Goal: Task Accomplishment & Management: Use online tool/utility

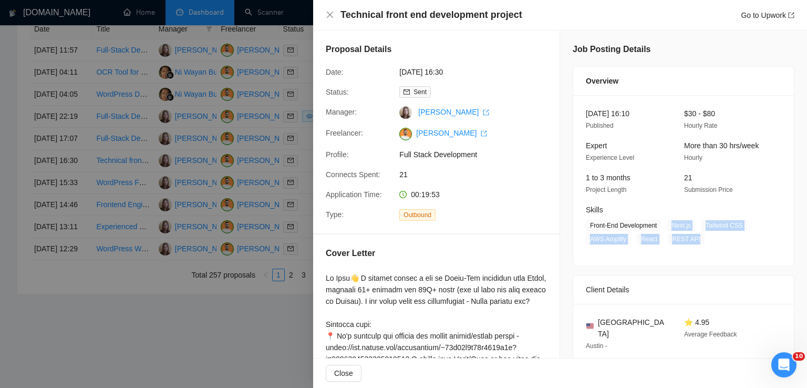
scroll to position [36, 0]
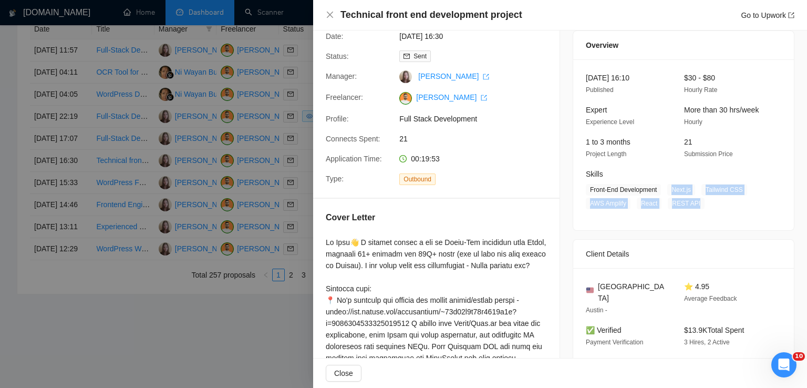
click at [332, 16] on icon "close" at bounding box center [330, 15] width 8 height 8
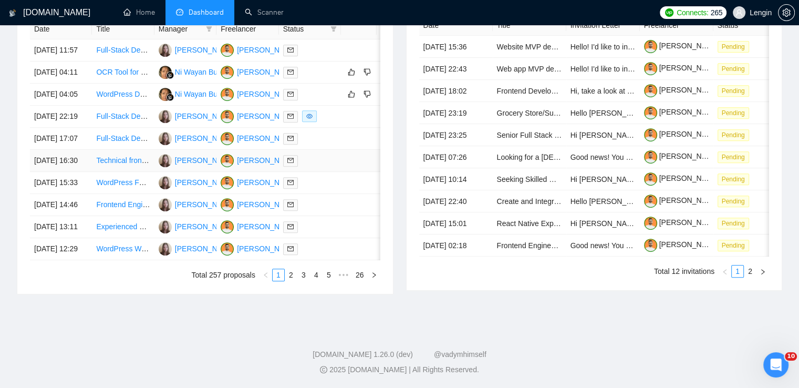
scroll to position [456, 0]
click at [295, 281] on link "2" at bounding box center [291, 275] width 12 height 12
click at [277, 281] on link "1" at bounding box center [279, 275] width 12 height 12
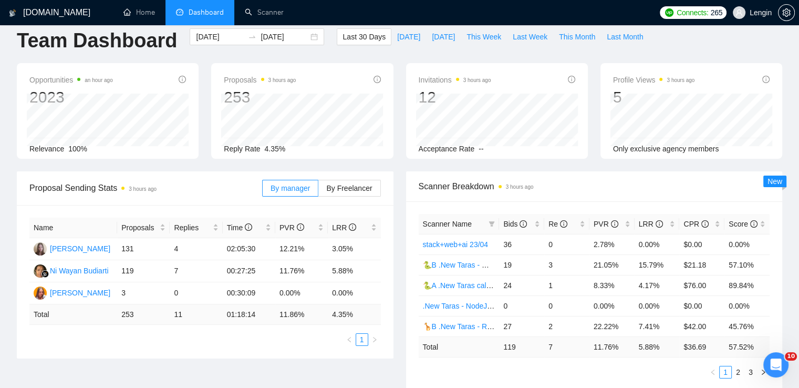
scroll to position [0, 0]
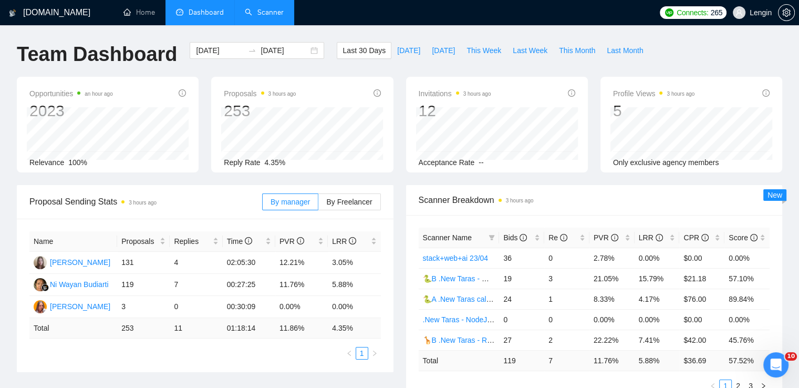
click at [280, 17] on link "Scanner" at bounding box center [264, 12] width 39 height 9
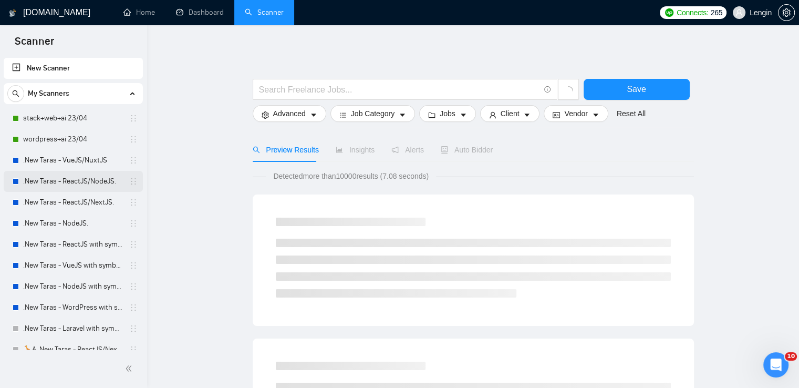
click at [89, 185] on link ".New Taras - ReactJS/NodeJS." at bounding box center [73, 181] width 100 height 21
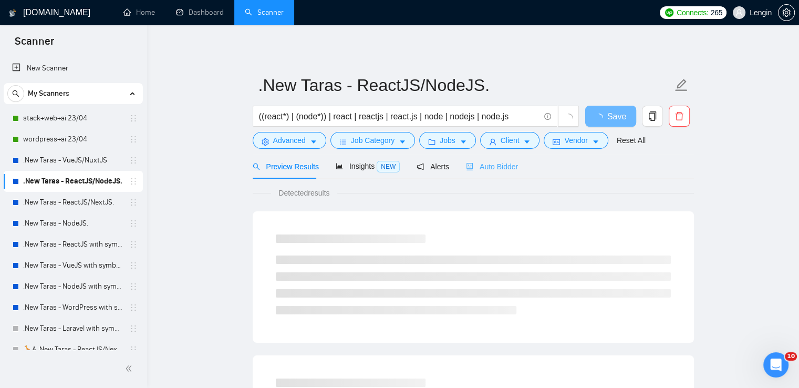
click at [490, 173] on div "Auto Bidder" at bounding box center [492, 166] width 52 height 25
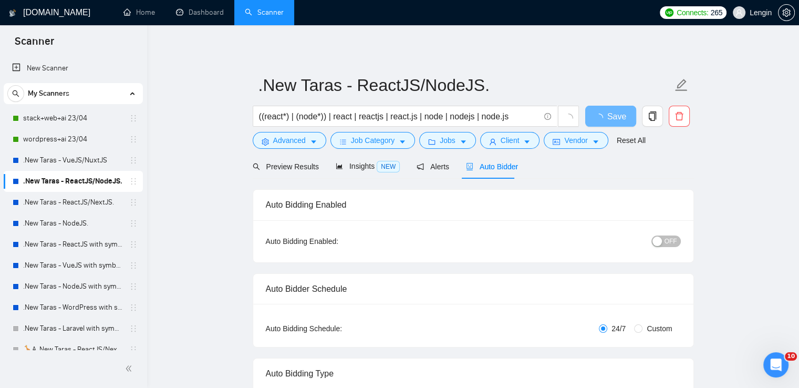
radio input "false"
radio input "true"
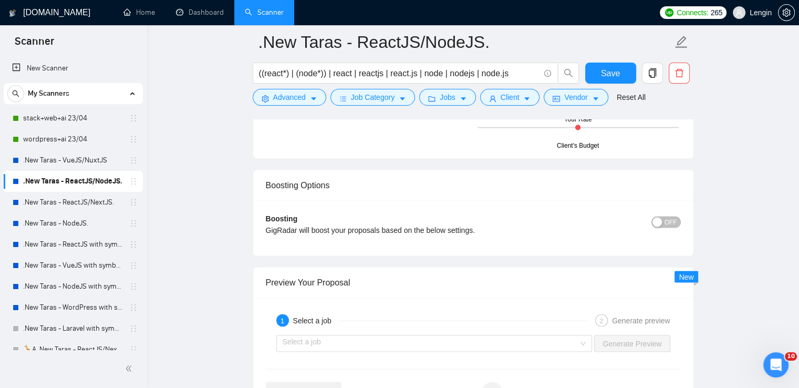
scroll to position [2135, 0]
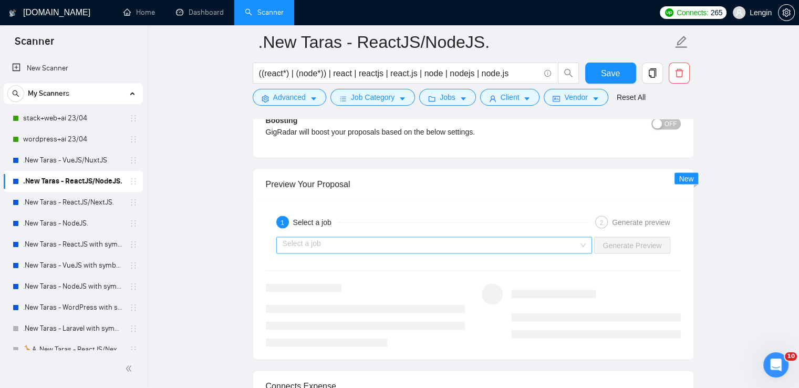
click at [587, 246] on div "Select a job" at bounding box center [434, 245] width 316 height 17
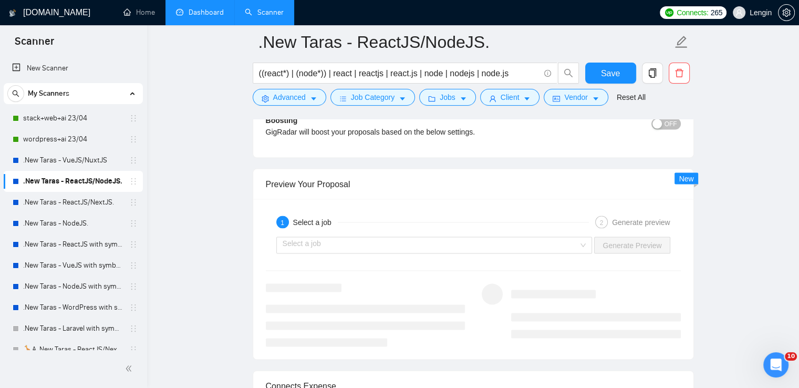
click at [212, 8] on link "Dashboard" at bounding box center [200, 12] width 48 height 9
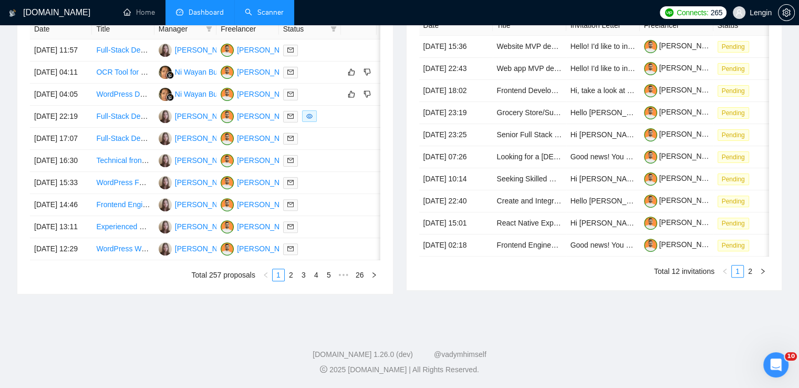
type input "[DATE]"
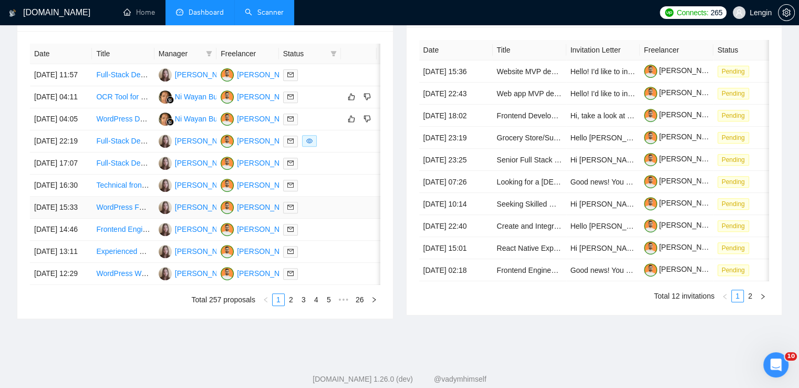
scroll to position [451, 0]
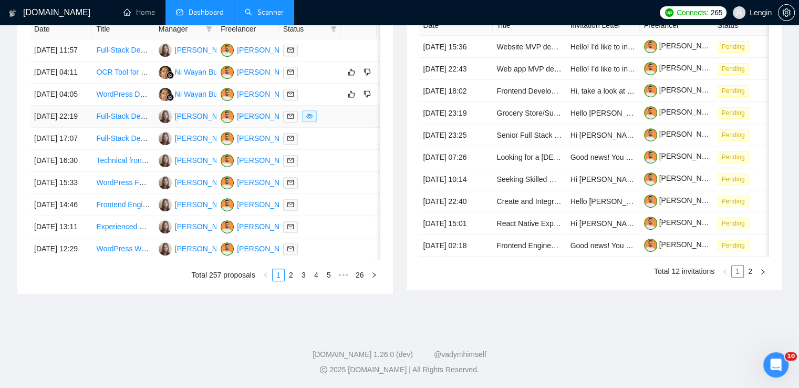
click at [133, 128] on td "Full-Stack Developer / Tech Lead with Node.js Expertise" at bounding box center [123, 117] width 62 height 22
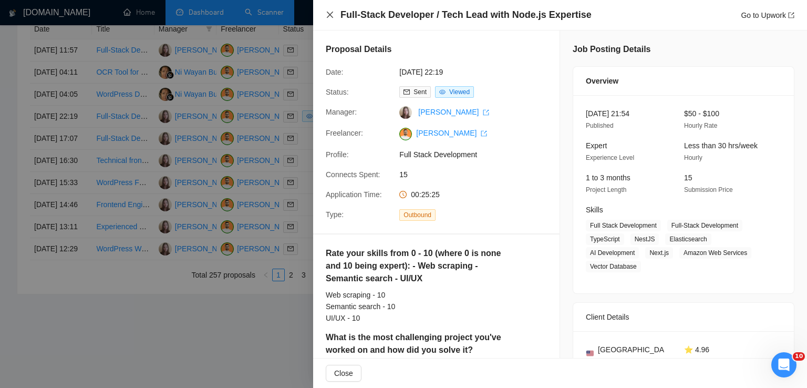
click at [330, 15] on icon "close" at bounding box center [330, 15] width 6 height 6
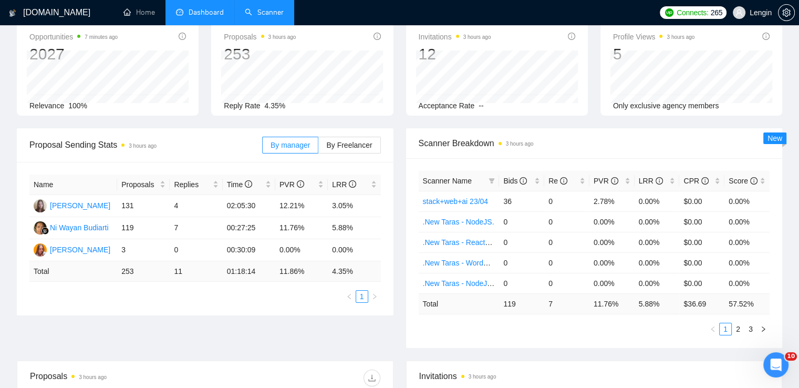
scroll to position [0, 0]
